Goal: Information Seeking & Learning: Learn about a topic

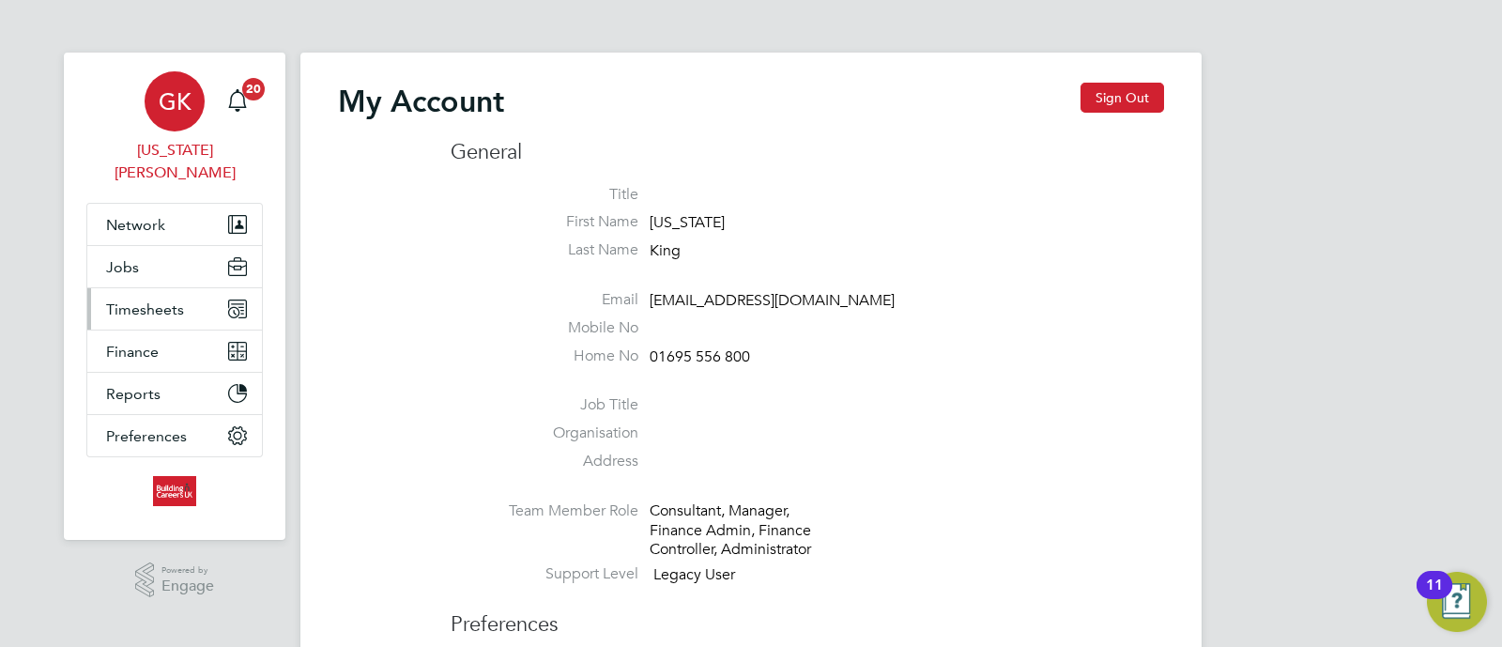
type input "georgiaking@buildingcareersuk.com"
click at [161, 300] on span "Timesheets" at bounding box center [145, 309] width 78 height 18
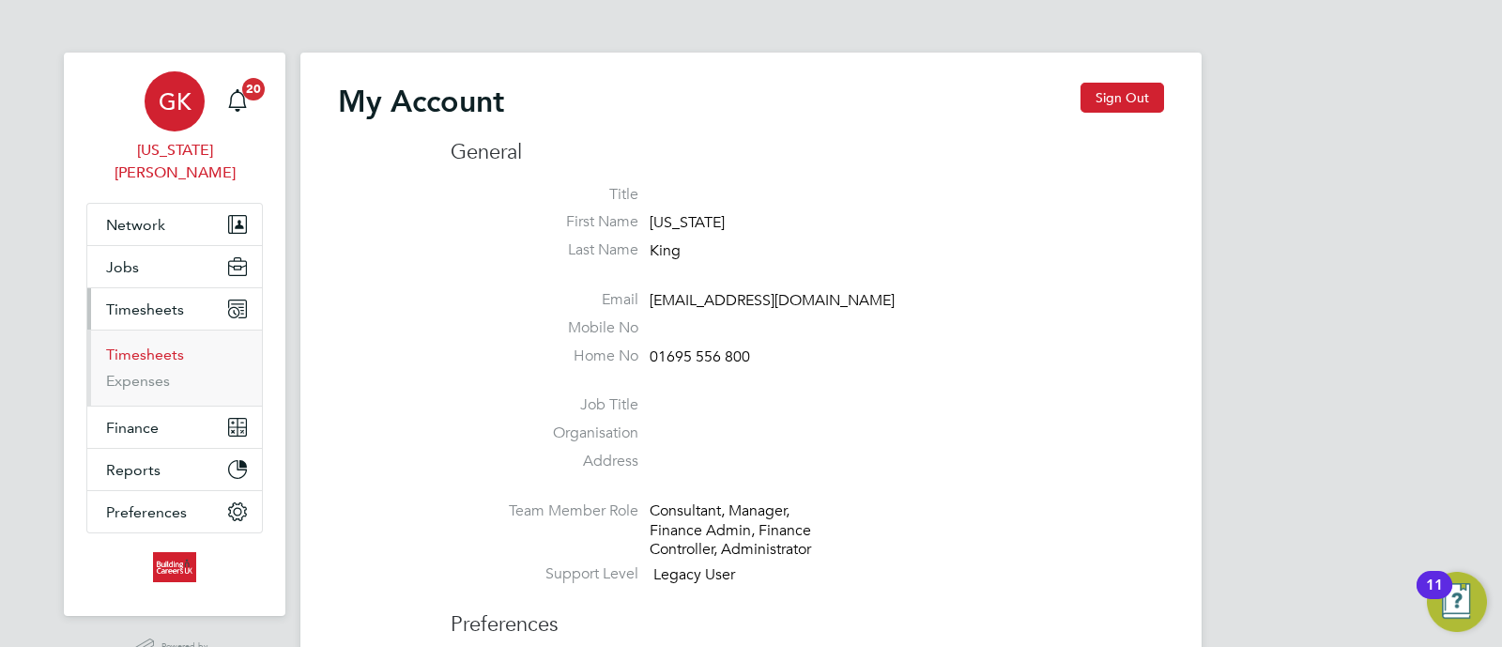
click at [158, 345] on link "Timesheets" at bounding box center [145, 354] width 78 height 18
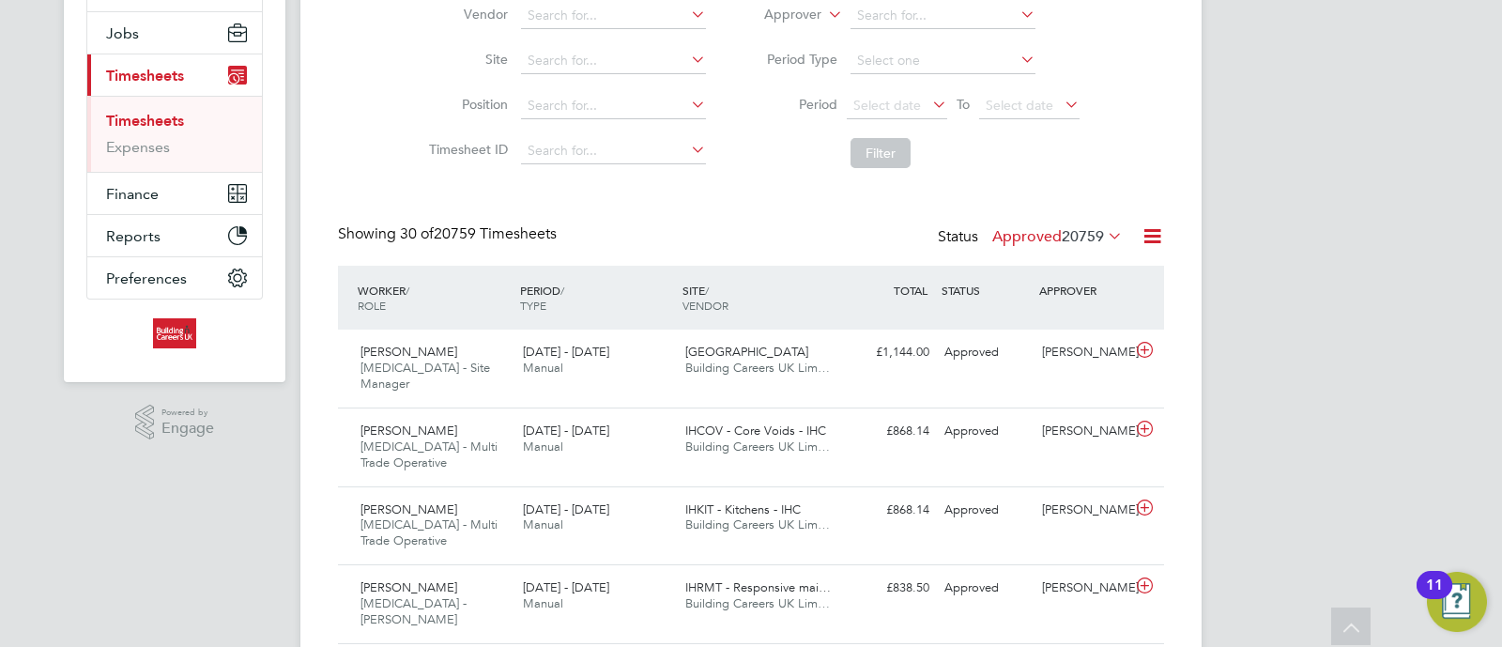
click at [1051, 241] on label "Approved 20759" at bounding box center [1057, 236] width 130 height 19
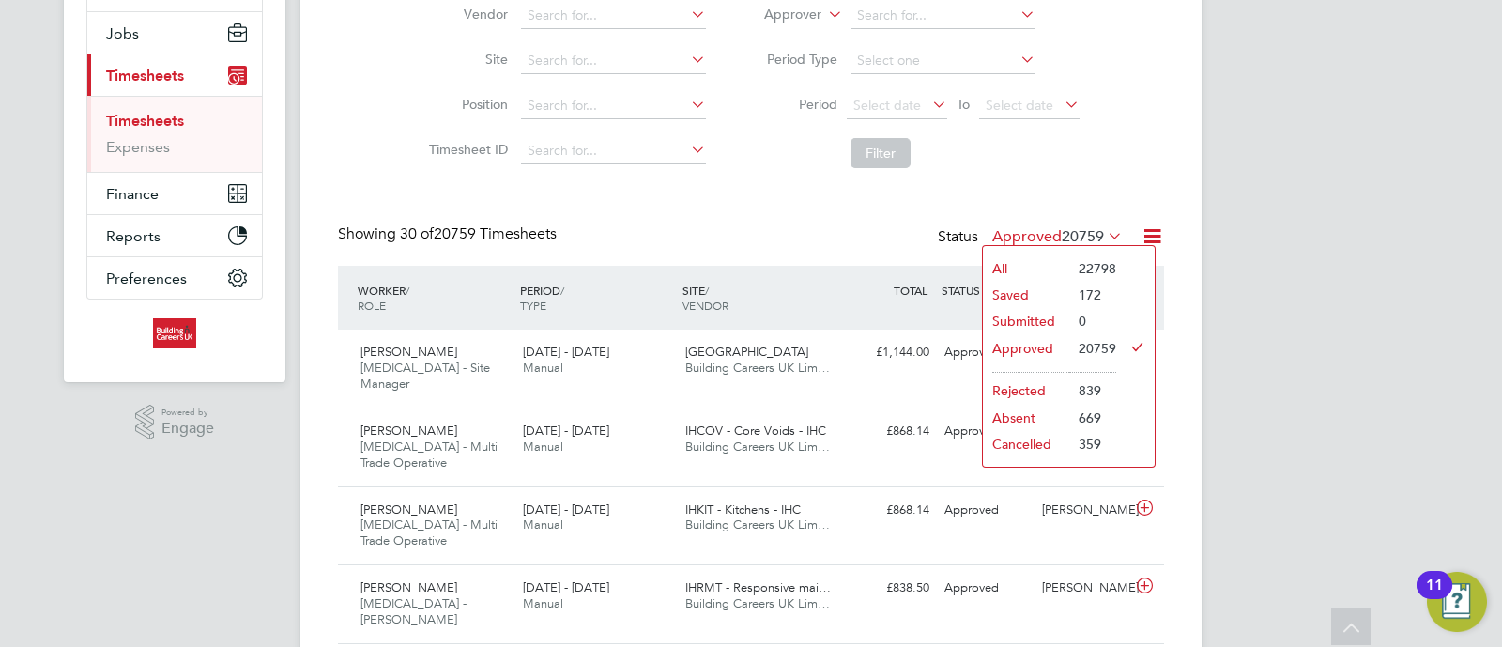
click at [1038, 325] on li "Submitted" at bounding box center [1026, 321] width 86 height 26
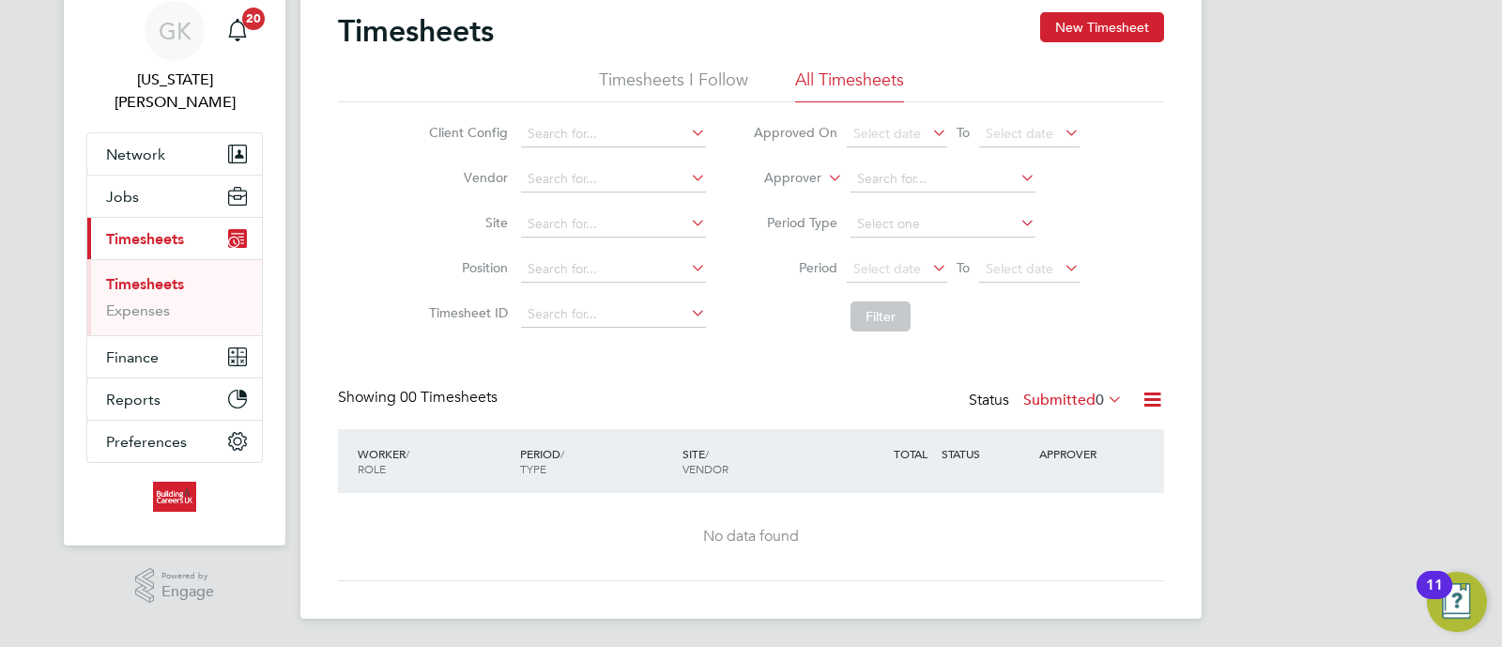
click at [1049, 400] on label "Submitted 0" at bounding box center [1072, 399] width 99 height 19
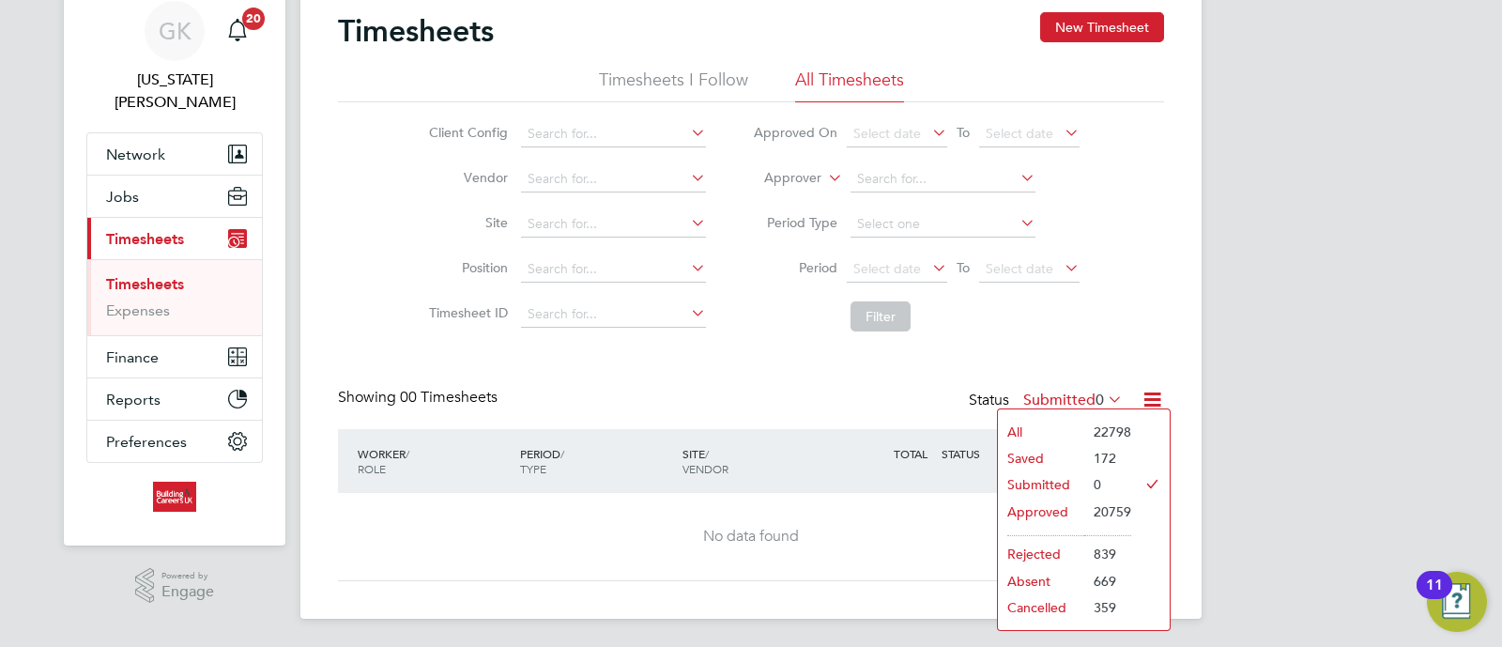
click at [1078, 455] on li "Saved" at bounding box center [1041, 458] width 86 height 26
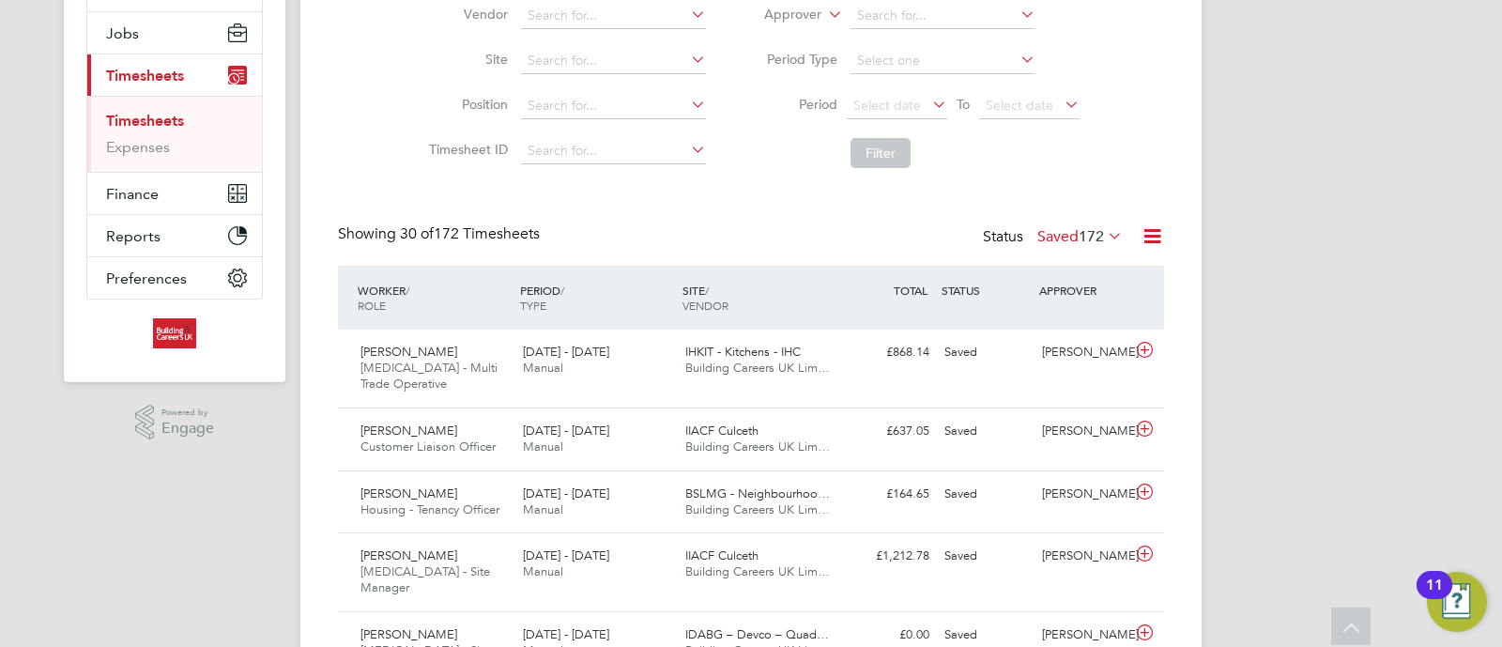
click at [1054, 242] on label "Saved 172" at bounding box center [1079, 236] width 85 height 19
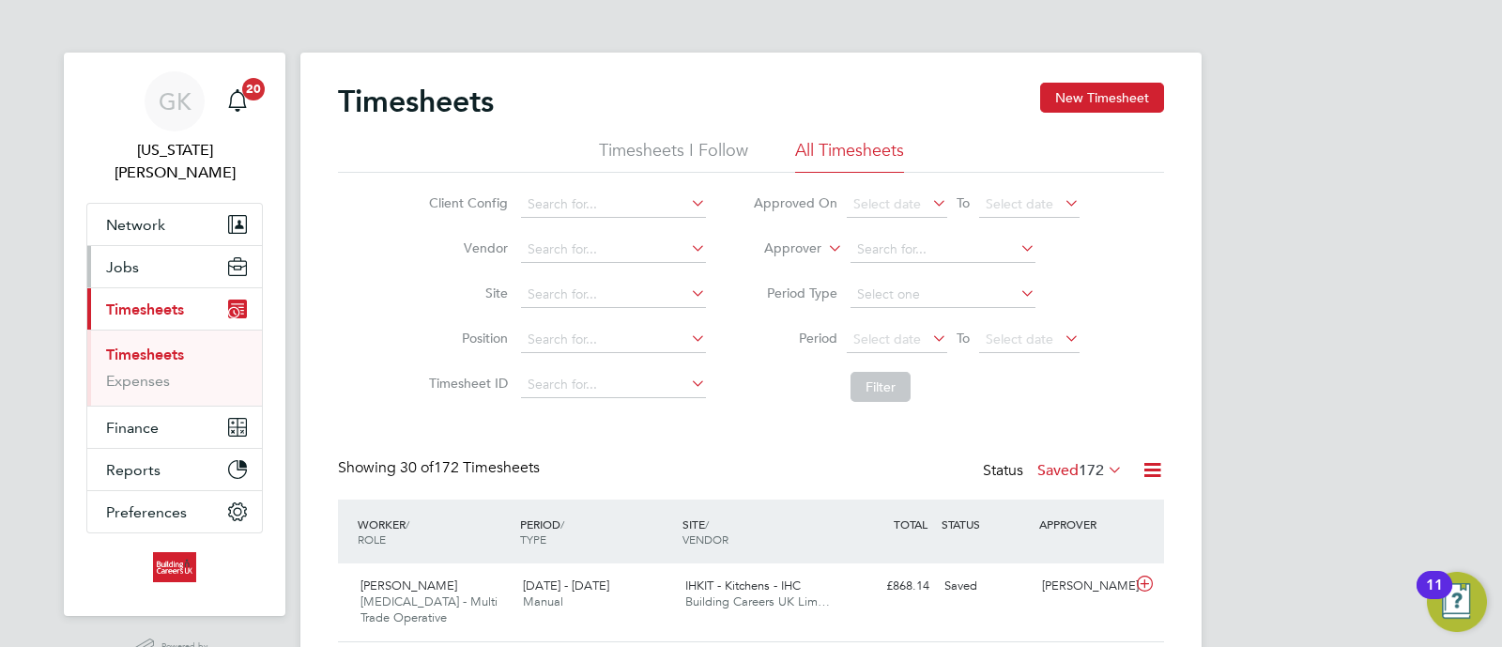
click at [195, 246] on button "Jobs" at bounding box center [174, 266] width 175 height 41
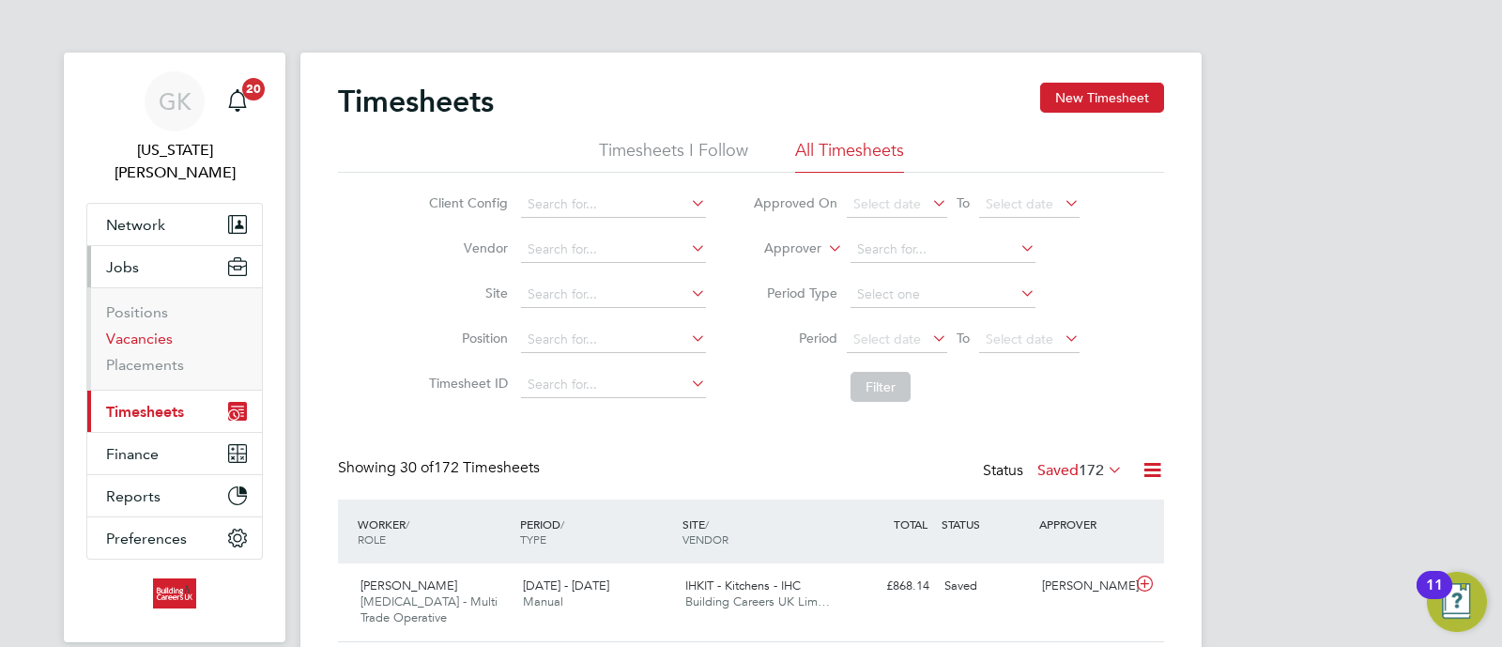
click at [136, 329] on link "Vacancies" at bounding box center [139, 338] width 67 height 18
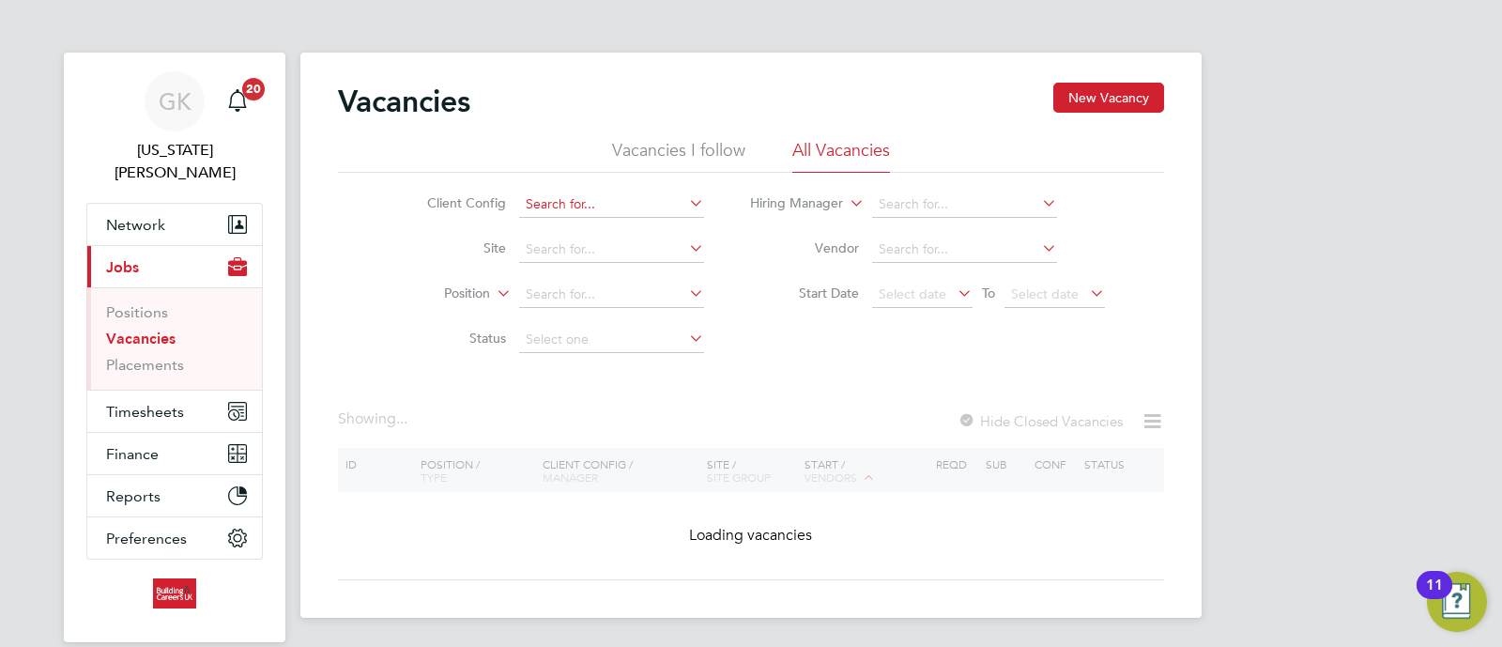
click at [587, 212] on input at bounding box center [611, 204] width 185 height 26
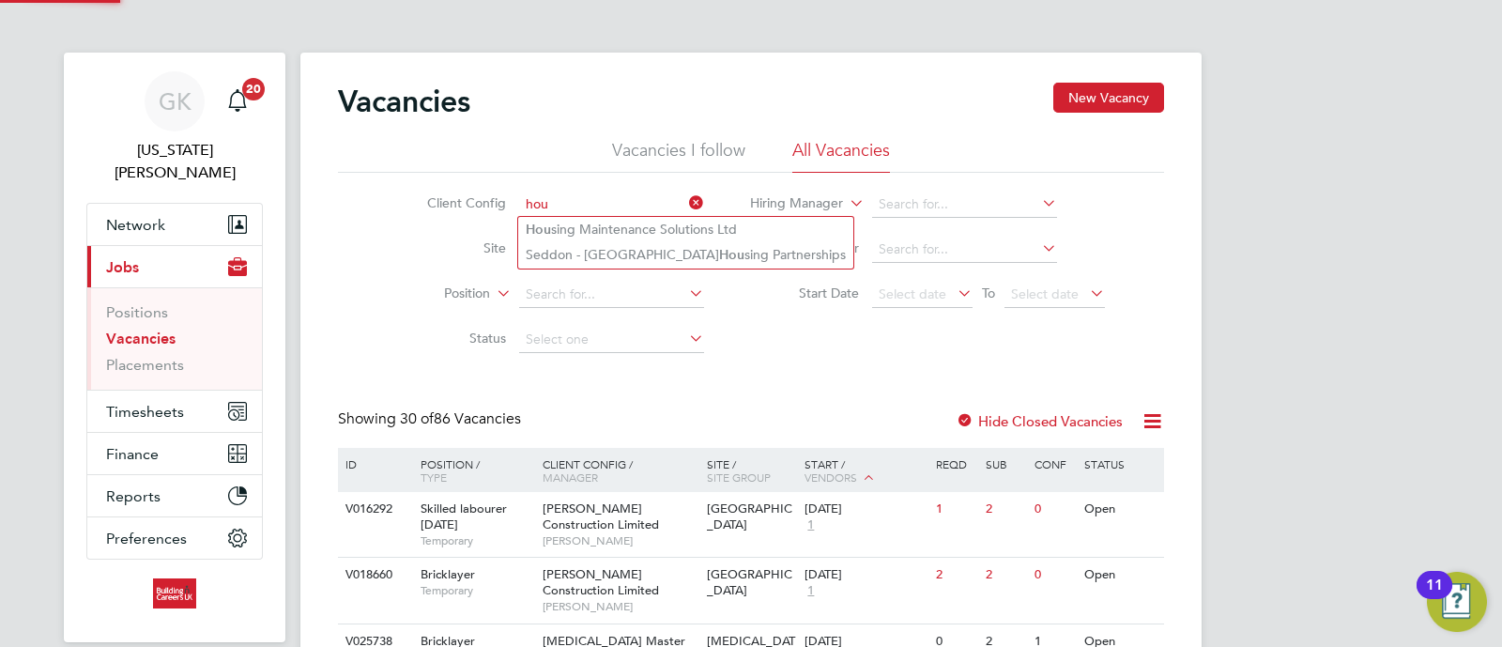
click at [589, 228] on li "Hou sing Maintenance Solutions Ltd" at bounding box center [685, 229] width 335 height 25
type input "Housing Maintenance Solutions Ltd"
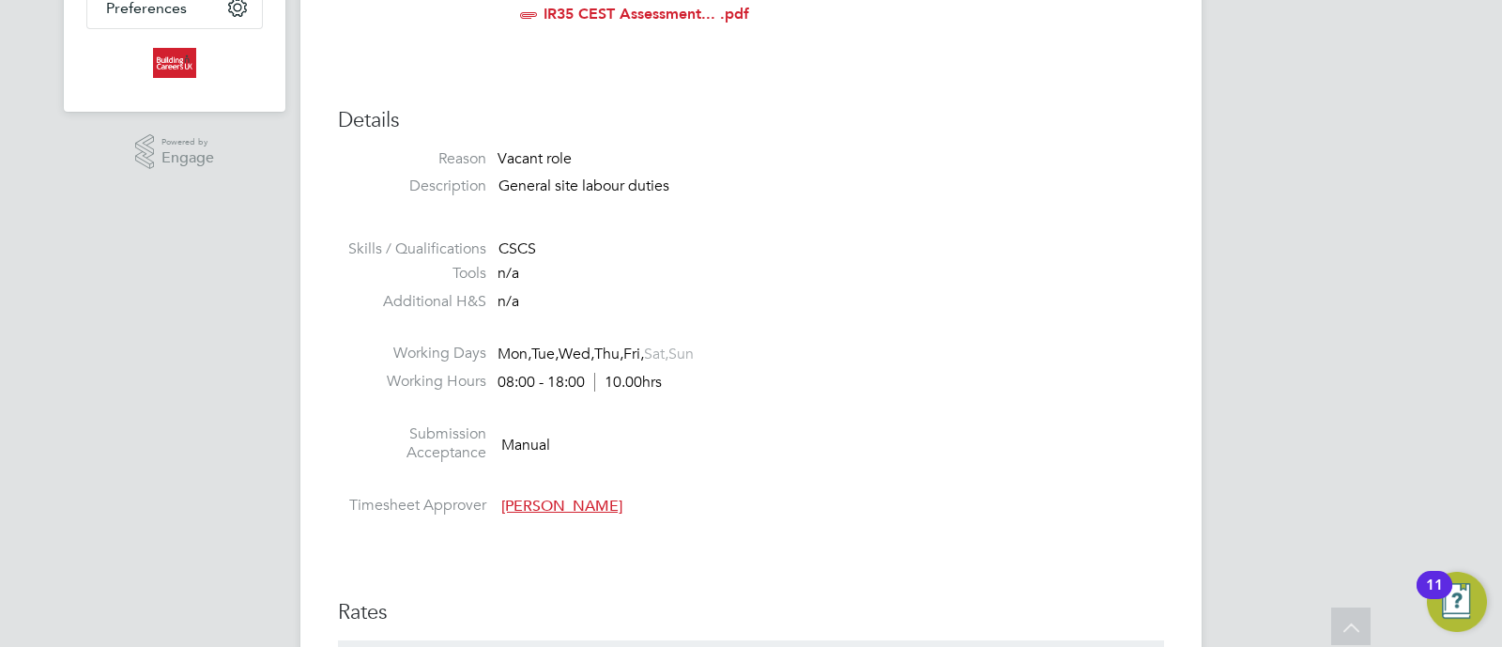
scroll to position [468, 0]
